Goal: Information Seeking & Learning: Find specific page/section

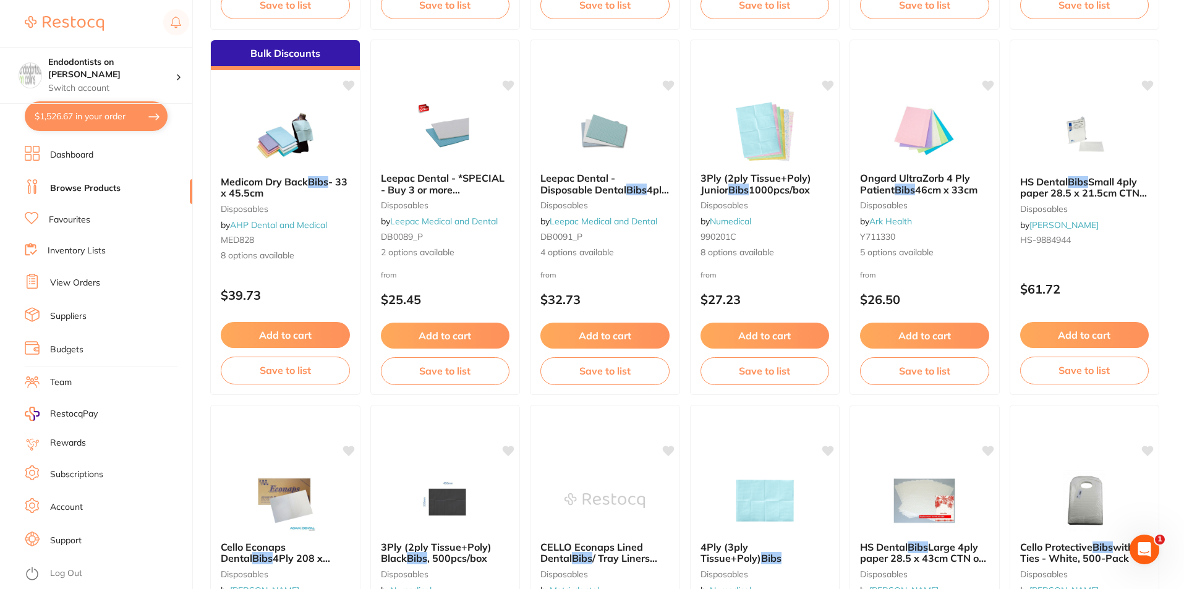
scroll to position [99, 0]
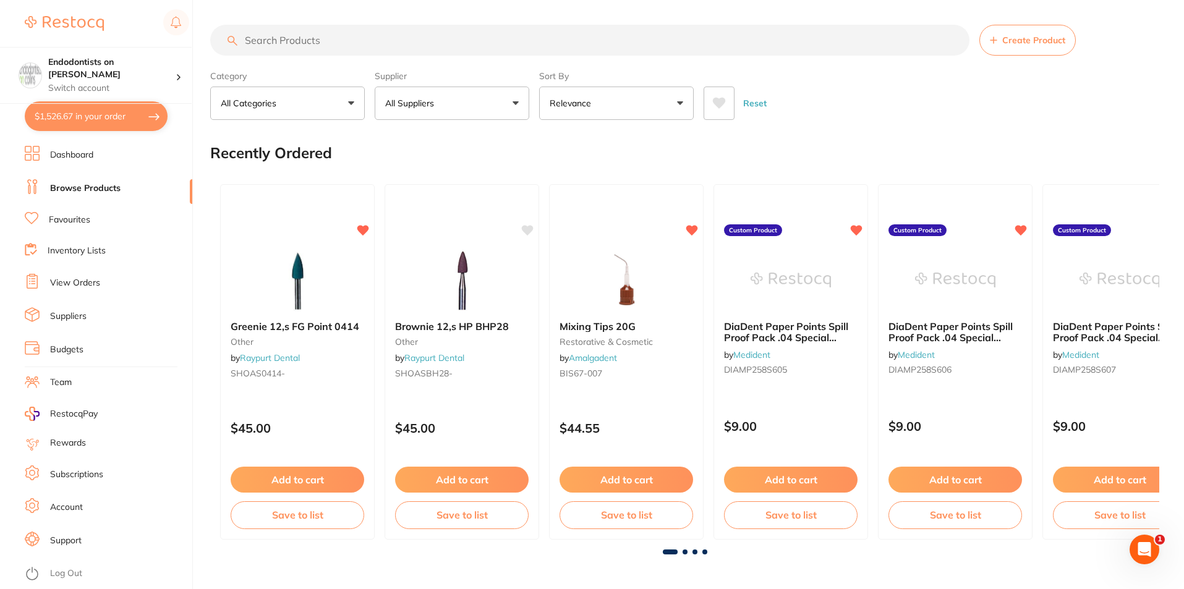
click at [276, 40] on input "search" at bounding box center [589, 40] width 759 height 31
type input "articaine"
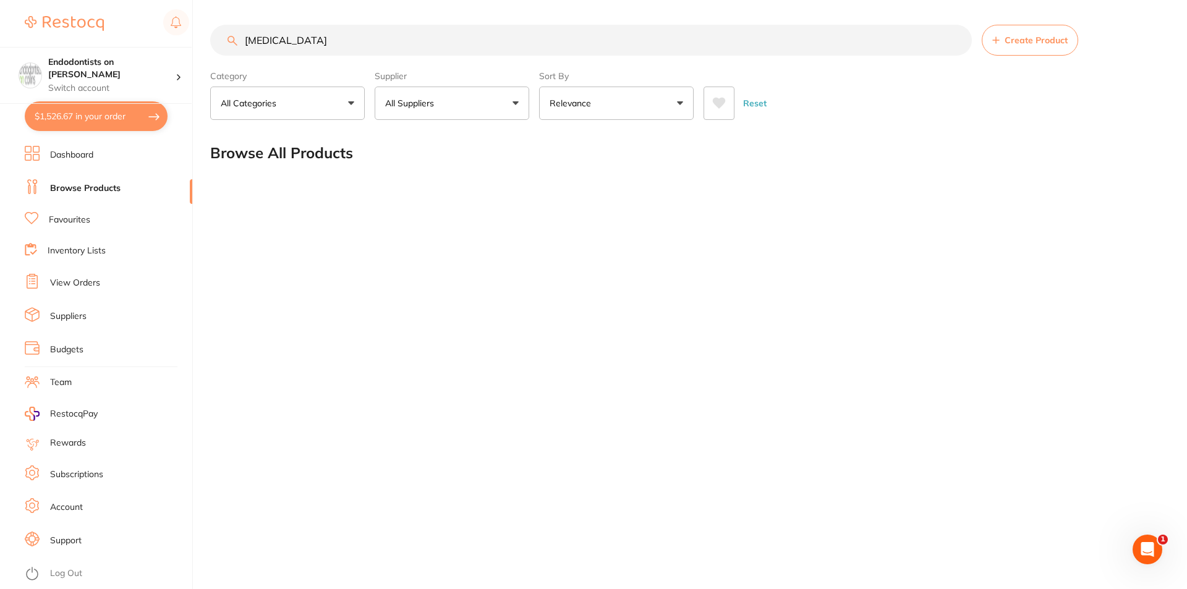
click at [72, 221] on link "Favourites" at bounding box center [69, 220] width 41 height 12
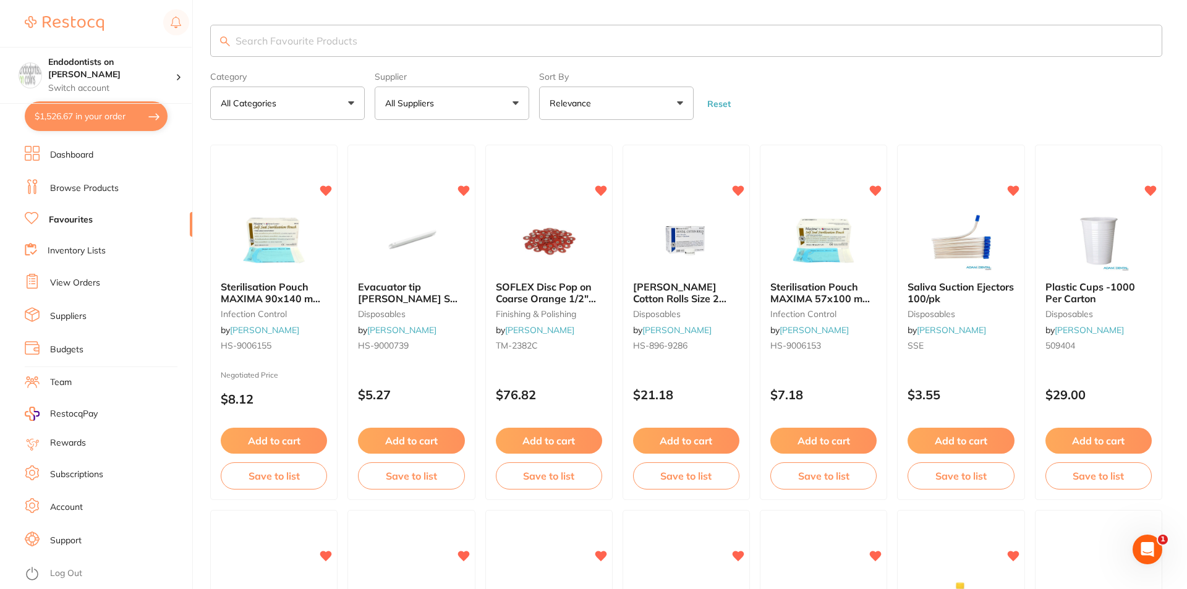
click at [338, 41] on input "search" at bounding box center [686, 41] width 952 height 32
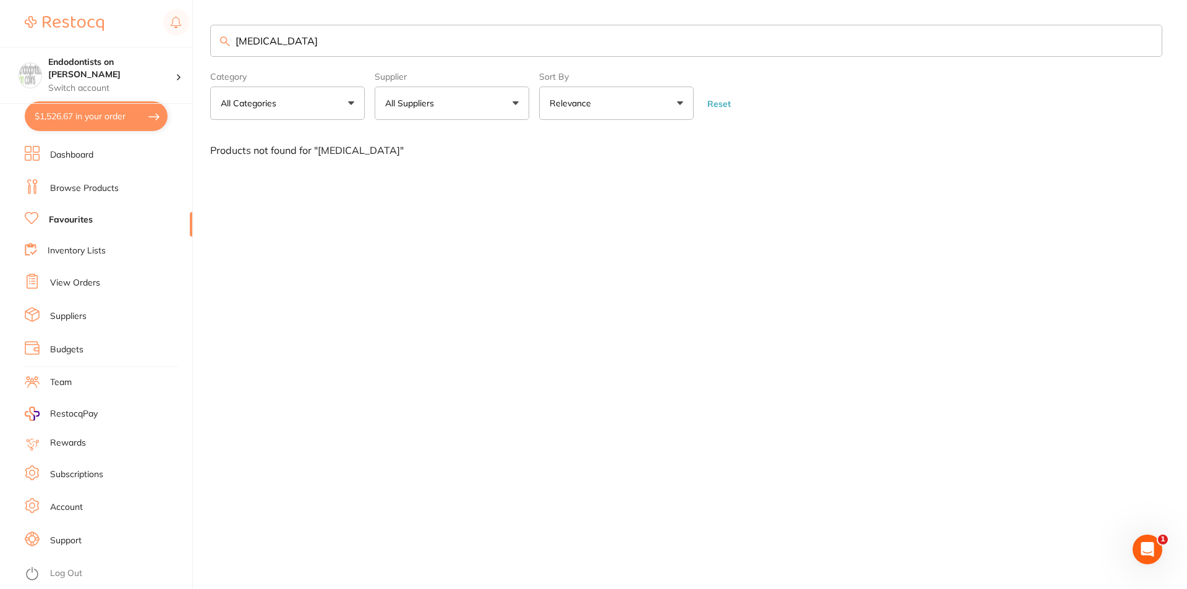
drag, startPoint x: 333, startPoint y: 29, endPoint x: 7, endPoint y: 29, distance: 325.8
click at [7, 29] on div "$1,526.67 Endodontists on Collins Switch account Endodontists on Collins $1,526…" at bounding box center [593, 294] width 1187 height 589
type input "septanest"
click at [80, 186] on link "Browse Products" at bounding box center [84, 188] width 69 height 12
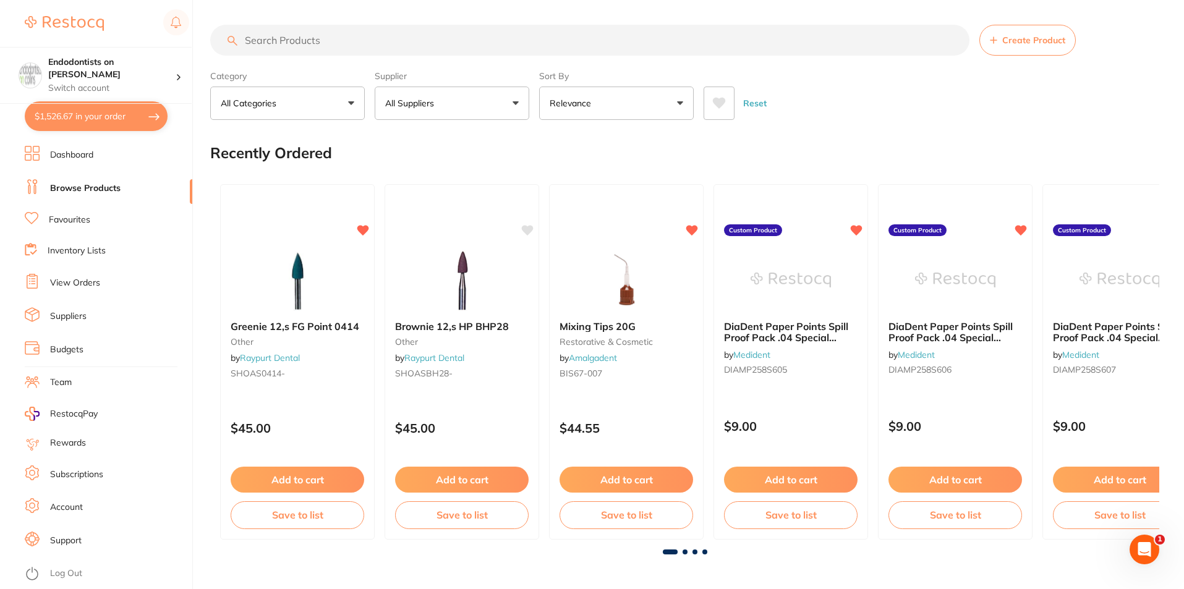
click at [377, 34] on input "search" at bounding box center [589, 40] width 759 height 31
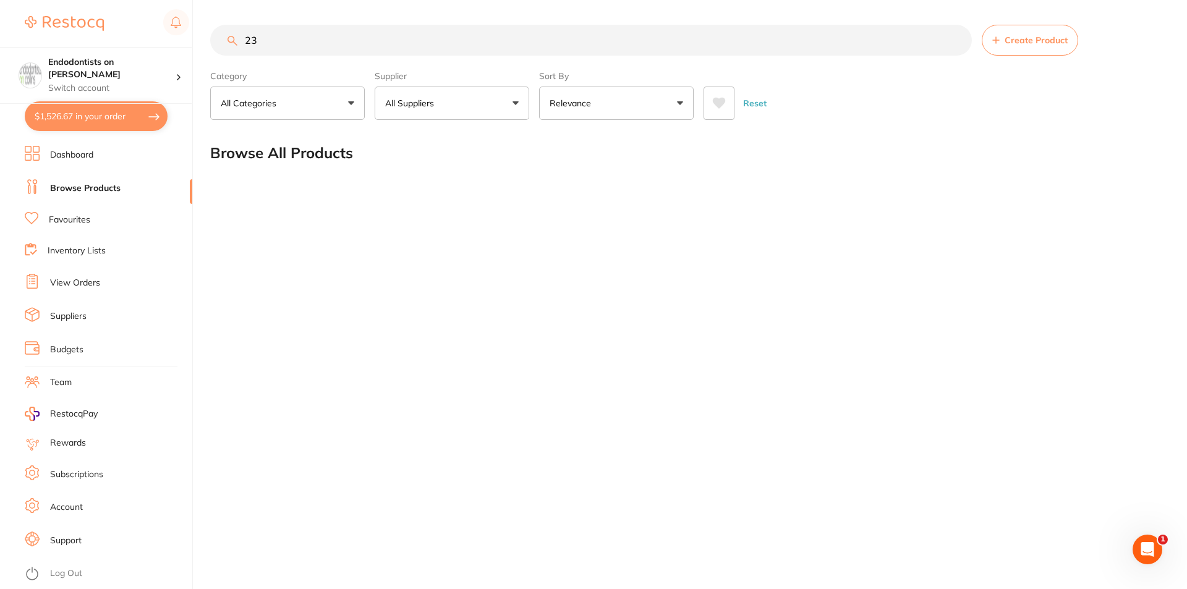
type input "2"
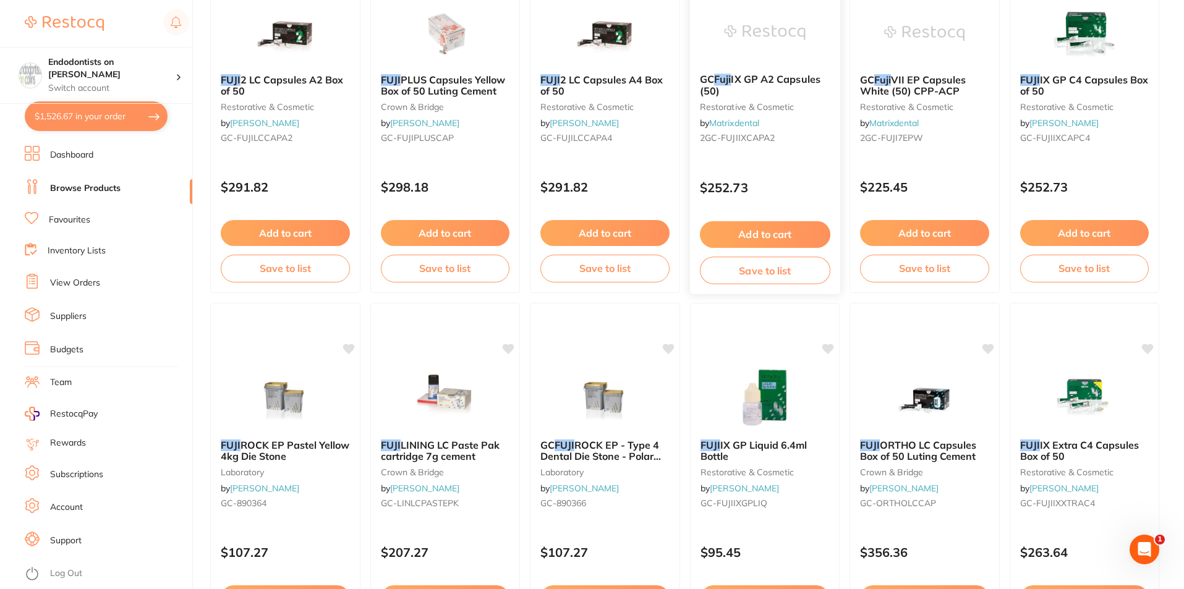
scroll to position [247, 0]
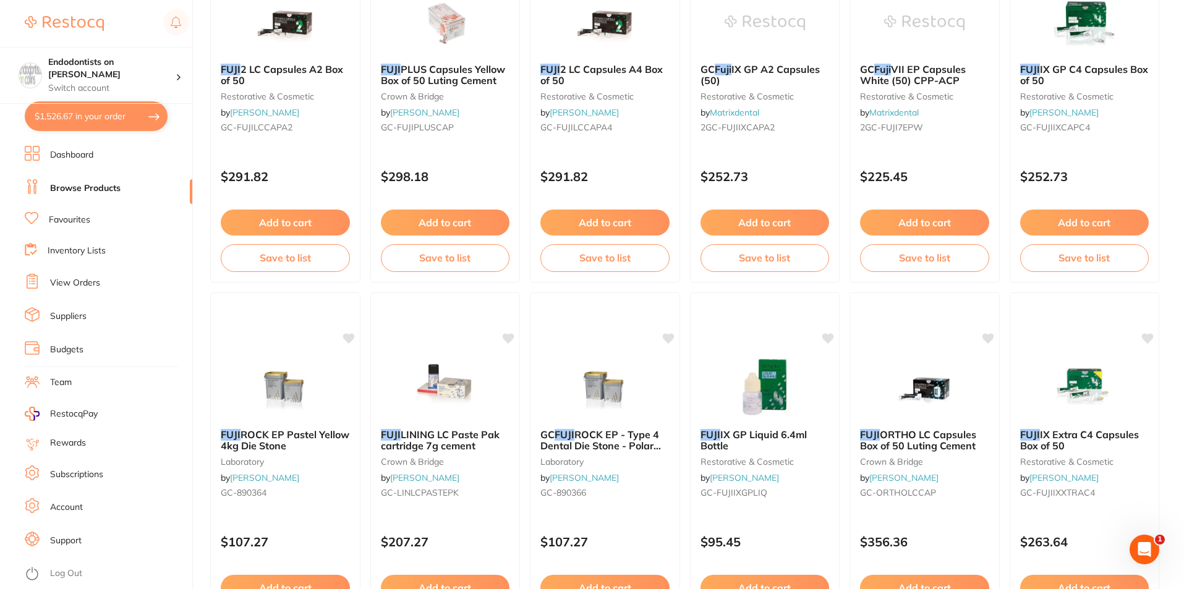
type input "fuji"
click at [101, 219] on li "Favourites" at bounding box center [109, 220] width 168 height 16
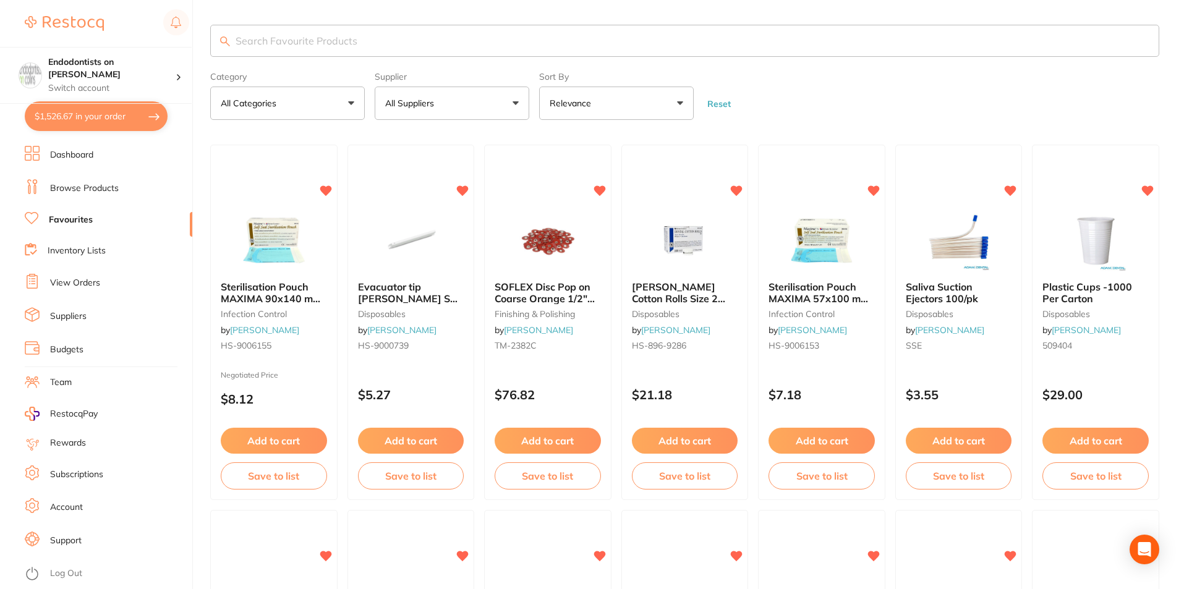
click at [288, 41] on input "search" at bounding box center [684, 41] width 949 height 32
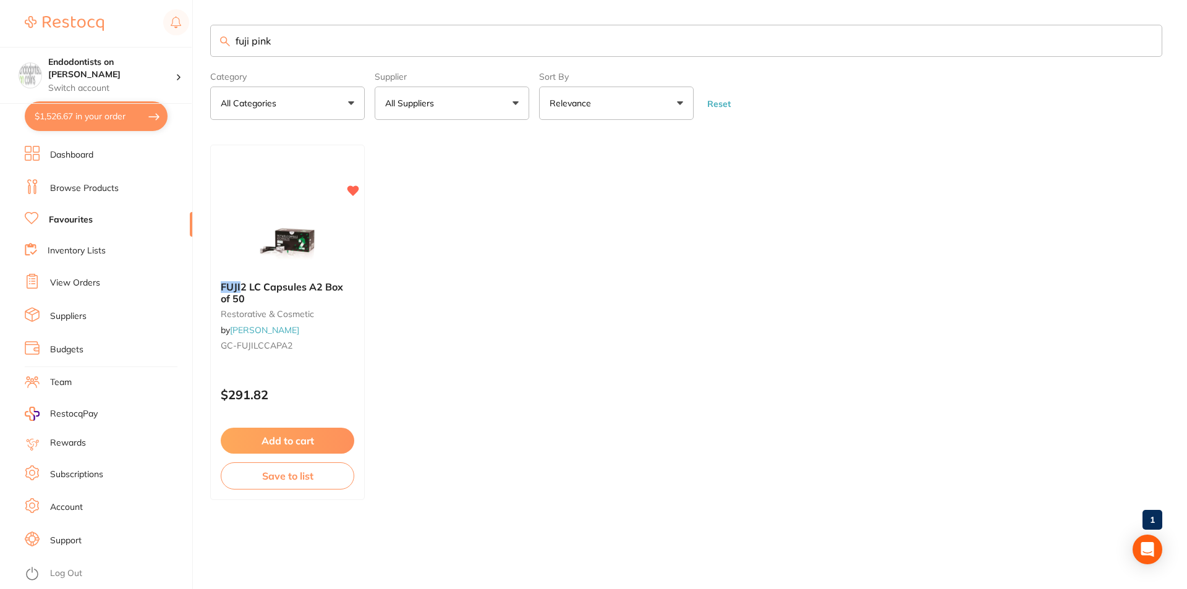
click at [520, 393] on ul "FUJI 2 LC Capsules A2 Box of 50 restorative & cosmetic by Henry Schein Halas GC…" at bounding box center [686, 322] width 952 height 355
drag, startPoint x: 287, startPoint y: 39, endPoint x: 143, endPoint y: 26, distance: 144.6
click at [143, 26] on div "$1,526.67 Endodontists on Collins Switch account Endodontists on Collins $1,526…" at bounding box center [593, 294] width 1187 height 589
type input "bibs"
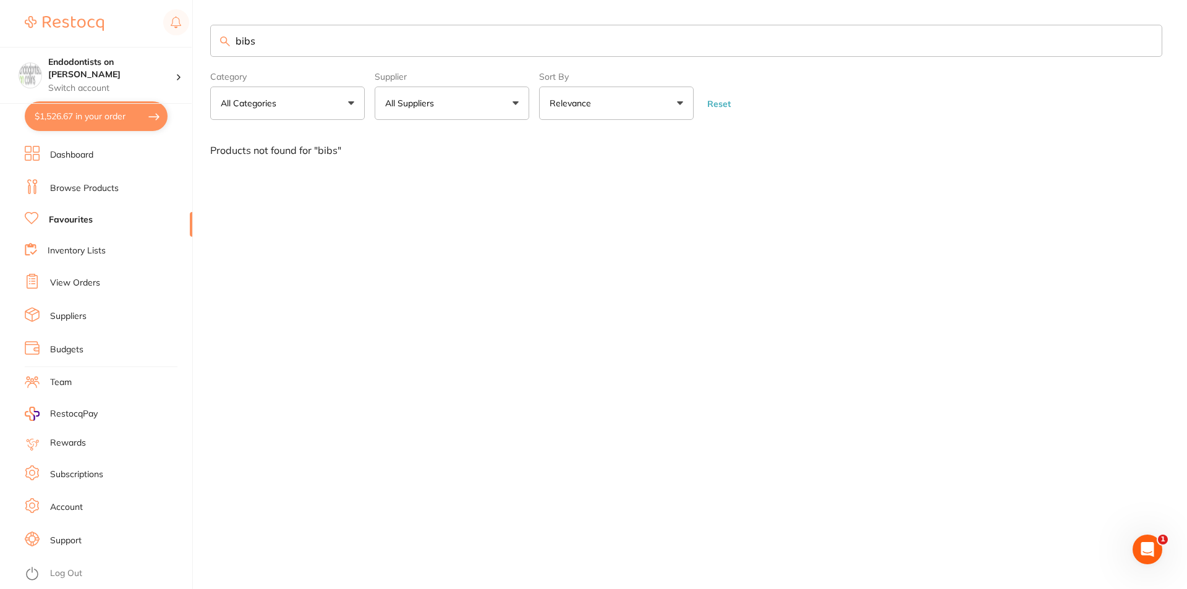
click at [69, 221] on link "Favourites" at bounding box center [71, 220] width 44 height 12
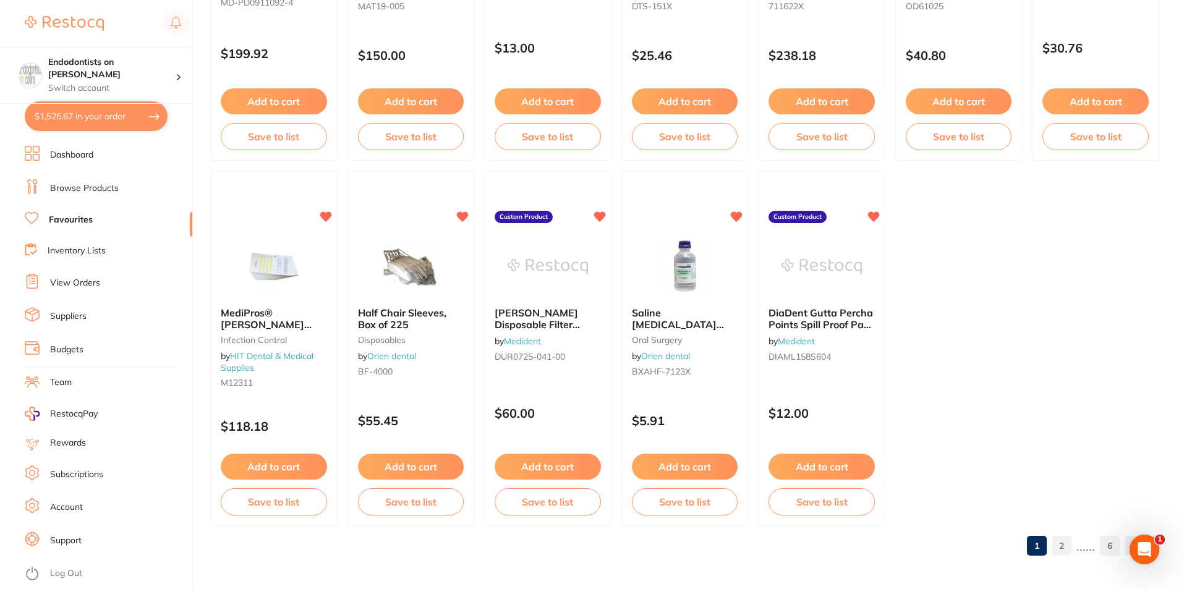
scroll to position [2533, 0]
